Goal: Understand site structure: Understand site structure

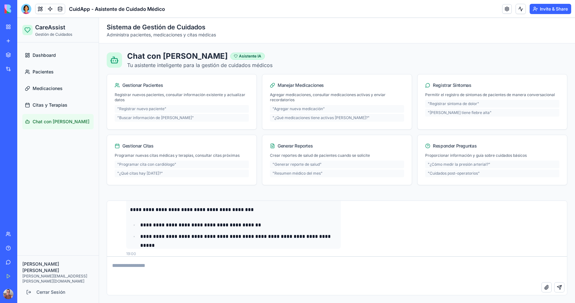
scroll to position [1791, 0]
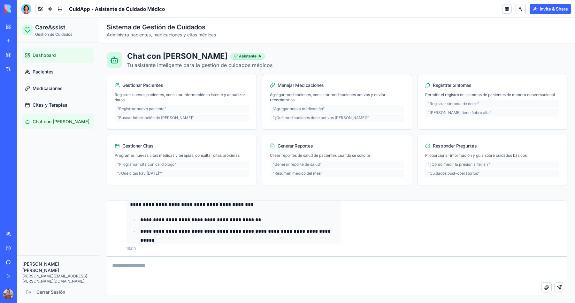
click at [32, 57] on link "Dashboard" at bounding box center [57, 55] width 71 height 15
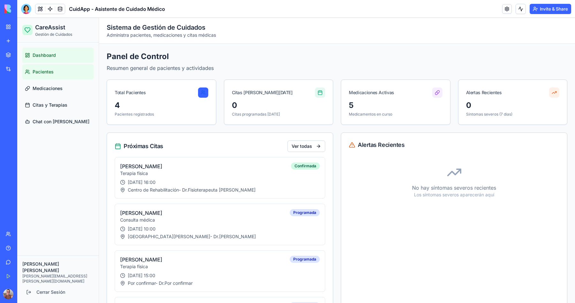
click at [35, 73] on span "Pacientes" at bounding box center [43, 72] width 21 height 6
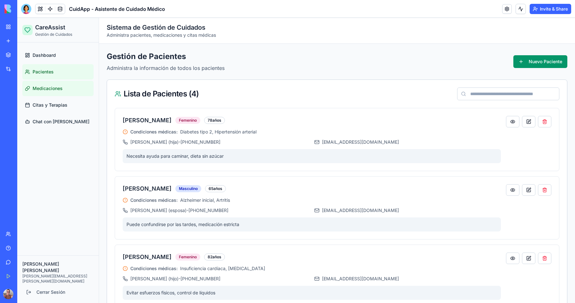
click at [39, 88] on span "Medicaciones" at bounding box center [48, 88] width 30 height 6
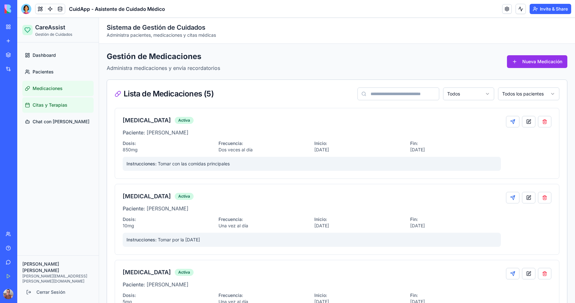
click at [40, 104] on span "Citas y Terapias" at bounding box center [50, 105] width 35 height 6
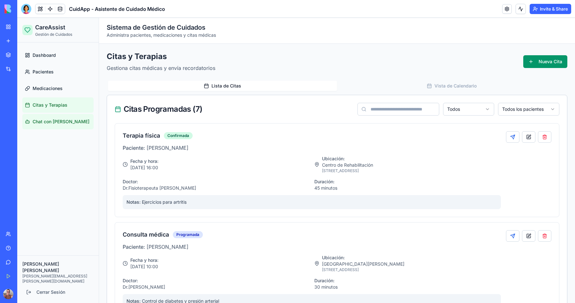
click at [40, 121] on span "Chat con [PERSON_NAME]" at bounding box center [61, 121] width 57 height 6
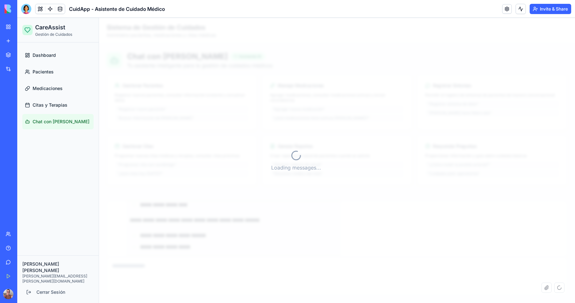
scroll to position [1969, 0]
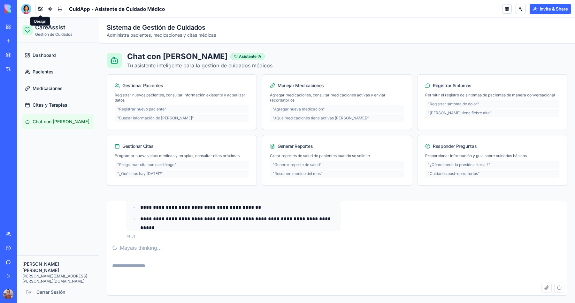
click at [41, 8] on button at bounding box center [40, 9] width 10 height 10
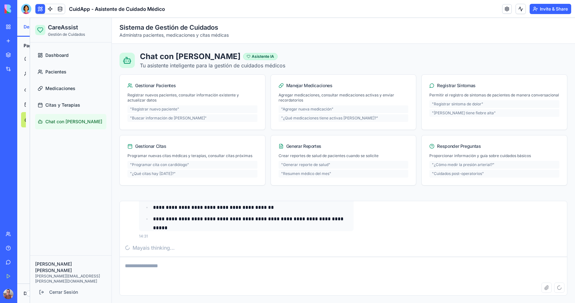
scroll to position [2032, 0]
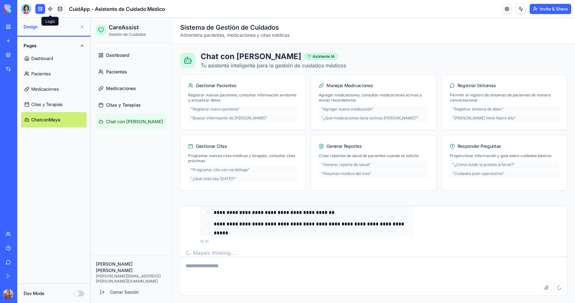
click at [50, 9] on link at bounding box center [50, 9] width 10 height 10
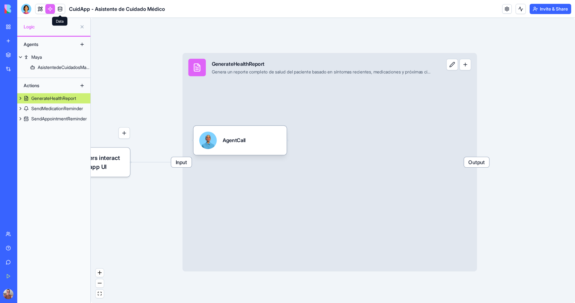
click at [62, 11] on link at bounding box center [60, 9] width 10 height 10
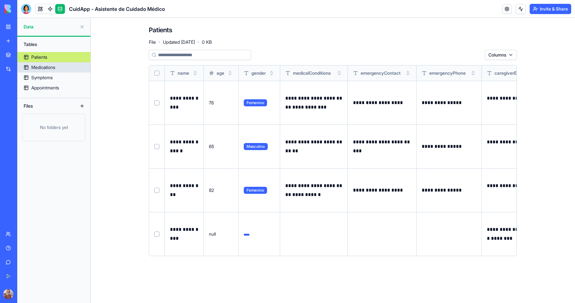
click at [50, 68] on div "Medications" at bounding box center [43, 67] width 24 height 6
click at [36, 80] on div "Symptoms" at bounding box center [41, 77] width 21 height 6
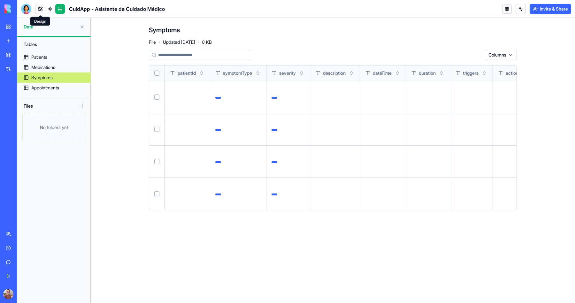
click at [41, 8] on link at bounding box center [40, 9] width 10 height 10
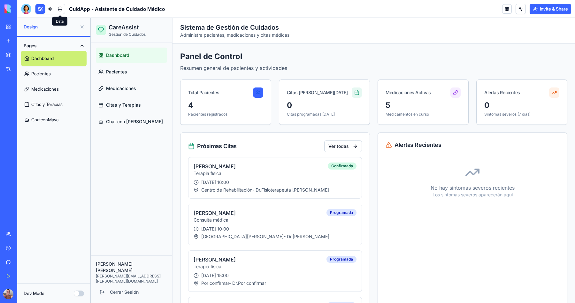
click at [60, 10] on link at bounding box center [60, 9] width 10 height 10
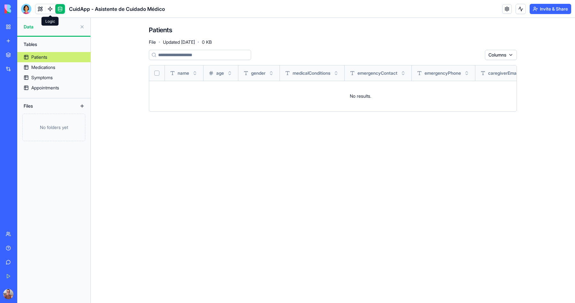
click at [50, 11] on link at bounding box center [50, 9] width 10 height 10
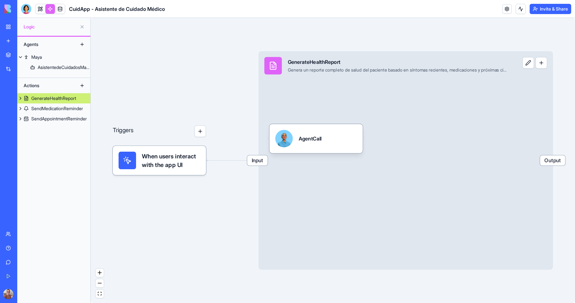
click at [528, 66] on button at bounding box center [528, 63] width 12 height 12
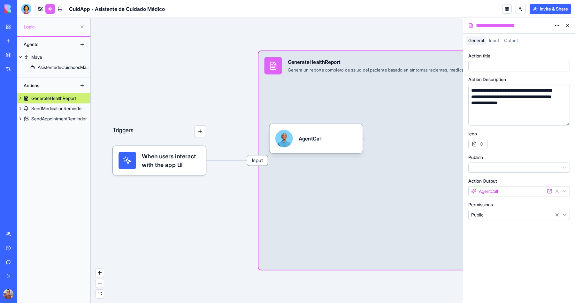
click at [398, 37] on div "Triggers When users interact with the app UI Input GenerateHealthReport Genera …" at bounding box center [277, 160] width 372 height 285
click at [567, 25] on button at bounding box center [567, 25] width 10 height 10
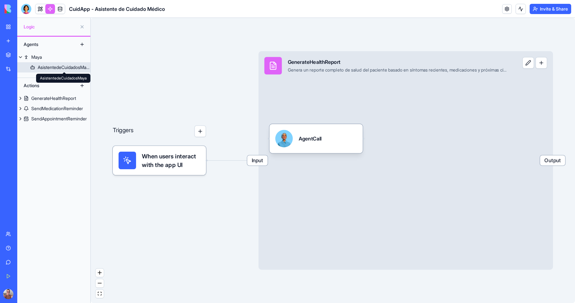
click at [49, 69] on div "AsistentedeCuidadosMaya" at bounding box center [64, 67] width 53 height 6
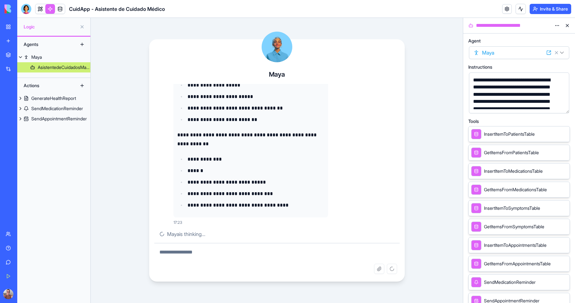
scroll to position [187, 0]
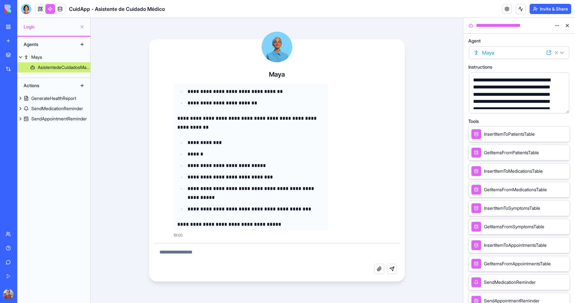
click at [497, 135] on span "InsertItemToPatientsTable" at bounding box center [509, 134] width 51 height 6
click at [495, 153] on span "GetItemsFromPatientsTable" at bounding box center [511, 152] width 55 height 6
click at [49, 99] on div "GenerateHealthReport" at bounding box center [53, 98] width 45 height 6
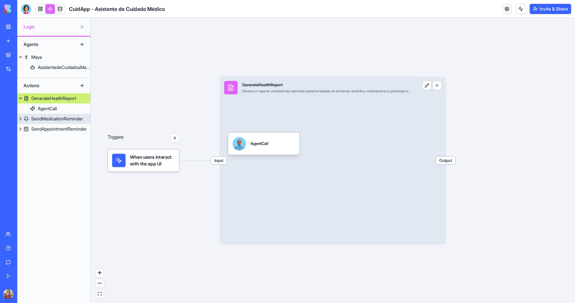
click at [60, 120] on div "SendMedicationReminder" at bounding box center [57, 119] width 52 height 6
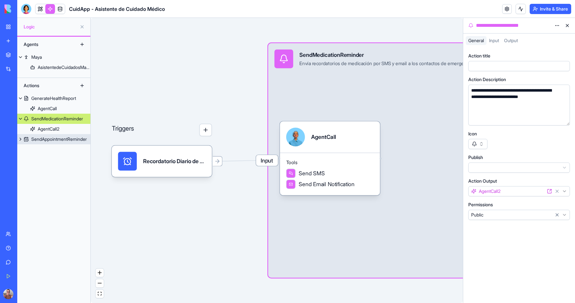
click at [56, 139] on div "SendAppointmentReminder" at bounding box center [59, 139] width 56 height 6
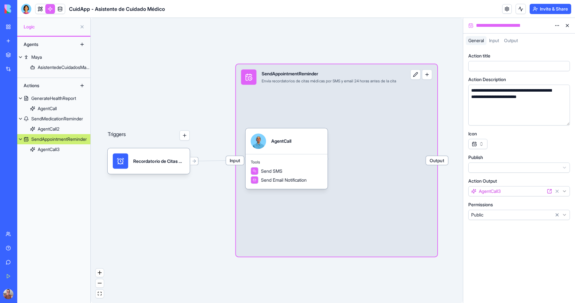
click at [8, 26] on link "My Workspace" at bounding box center [15, 26] width 26 height 13
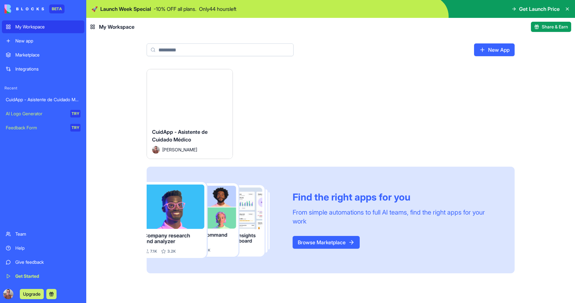
click at [17, 67] on div "Integrations" at bounding box center [47, 69] width 65 height 6
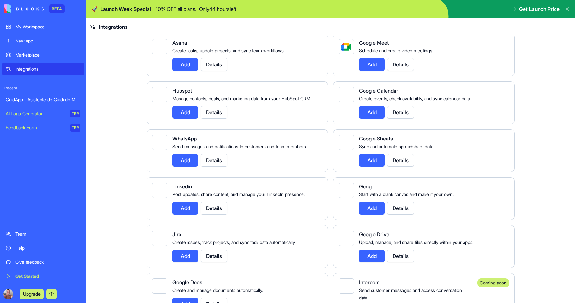
scroll to position [220, 0]
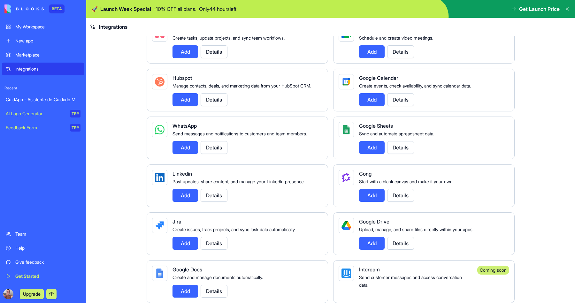
click at [207, 154] on button "Details" at bounding box center [214, 147] width 27 height 13
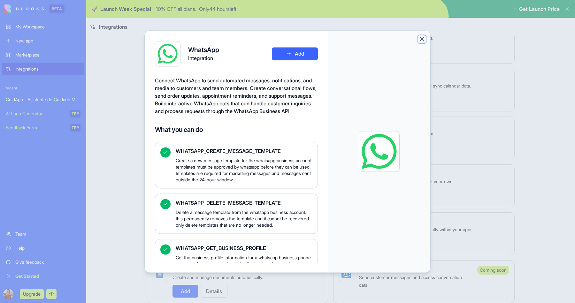
click at [420, 41] on button "Close" at bounding box center [422, 39] width 6 height 6
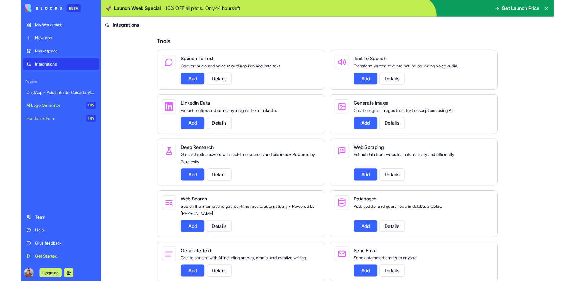
scroll to position [617, 0]
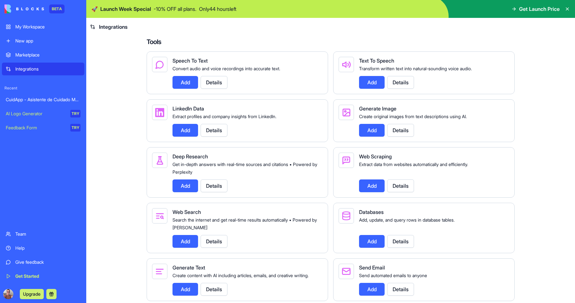
click at [148, 115] on div "LinkedIn Data Extract profiles and company insights from LinkedIn. Add Details" at bounding box center [237, 120] width 181 height 43
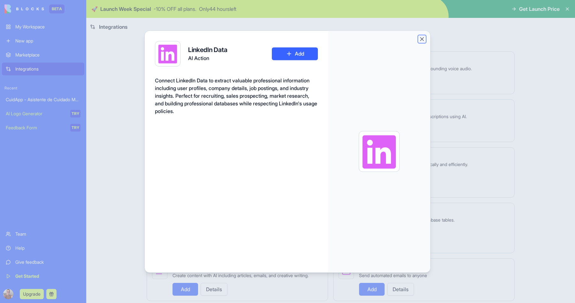
click at [422, 39] on button "Close" at bounding box center [422, 39] width 6 height 6
